Goal: Check status

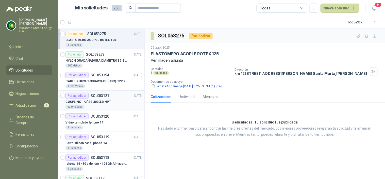
click at [101, 105] on div "12 Unidades" at bounding box center [104, 107] width 77 height 4
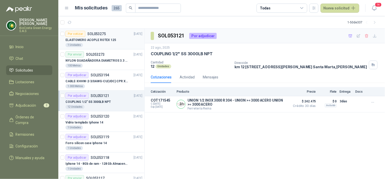
click at [118, 34] on div "Por cotizar SOL053275 [DATE]" at bounding box center [104, 34] width 77 height 6
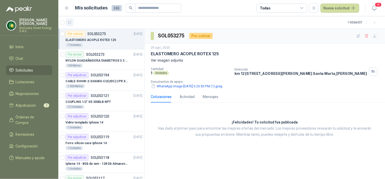
click at [68, 25] on button "button" at bounding box center [70, 22] width 8 height 8
click at [87, 95] on div "Por adjudicar" at bounding box center [77, 95] width 23 height 6
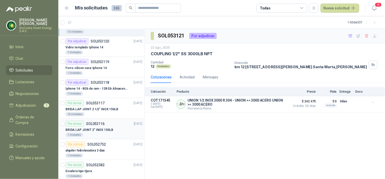
scroll to position [85, 0]
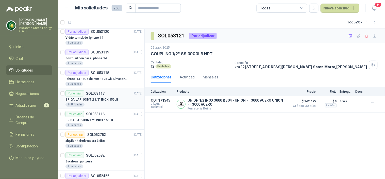
click at [98, 103] on div "14 Unidades" at bounding box center [104, 104] width 77 height 4
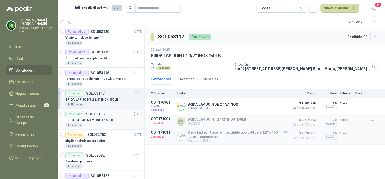
click at [99, 119] on p "BRIDA LAP JOINT 2" INOX 150LB" at bounding box center [90, 120] width 48 height 5
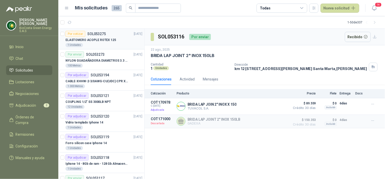
click at [107, 40] on p "ELASTOMERO ACOPLE ROTEX 125" at bounding box center [91, 40] width 51 height 5
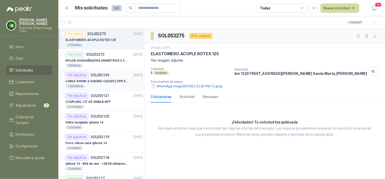
click at [98, 84] on div "1.000 Metros" at bounding box center [104, 86] width 77 height 4
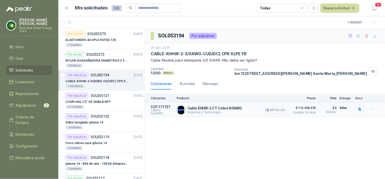
click at [274, 109] on button "Detalles" at bounding box center [276, 109] width 24 height 7
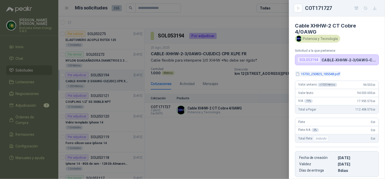
click at [321, 76] on button "15733_250825_185548.pdf" at bounding box center [318, 73] width 46 height 5
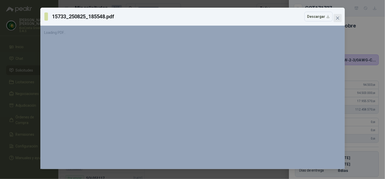
click at [335, 19] on span "Close" at bounding box center [338, 18] width 8 height 4
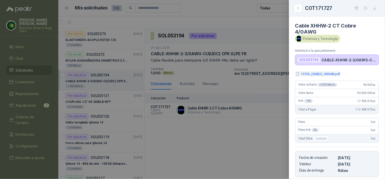
click at [326, 73] on button "15733_250825_185548.pdf" at bounding box center [318, 73] width 46 height 5
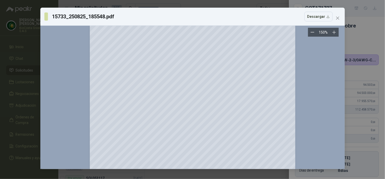
scroll to position [463, 0]
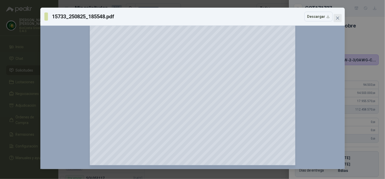
click at [339, 14] on button "Close" at bounding box center [338, 18] width 8 height 8
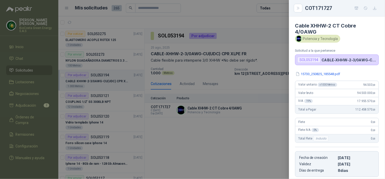
click at [240, 38] on div at bounding box center [192, 89] width 385 height 179
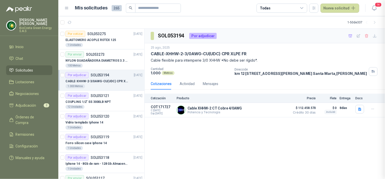
scroll to position [82, 0]
click at [70, 21] on icon "button" at bounding box center [70, 22] width 4 height 3
click at [101, 108] on div "12 Unidades" at bounding box center [104, 107] width 77 height 4
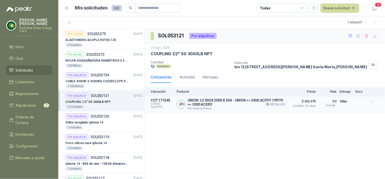
click at [274, 105] on button "Detalles" at bounding box center [276, 104] width 24 height 7
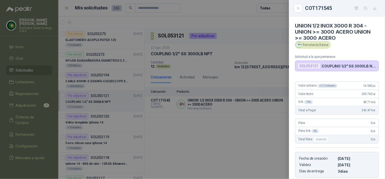
scroll to position [83, 0]
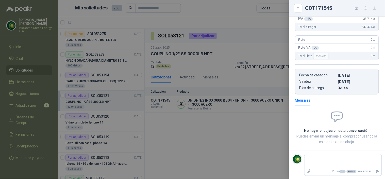
click at [200, 127] on div at bounding box center [192, 89] width 385 height 179
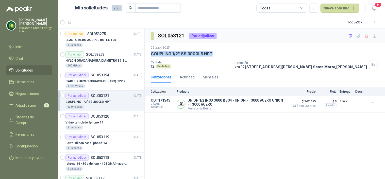
drag, startPoint x: 151, startPoint y: 53, endPoint x: 213, endPoint y: 54, distance: 62.0
click at [213, 54] on div "COUPLING 1/2" SS 3000LB NPT" at bounding box center [265, 53] width 228 height 5
copy p "COUPLING 1/2" SS 3000LB NPT"
